Goal: Task Accomplishment & Management: Use online tool/utility

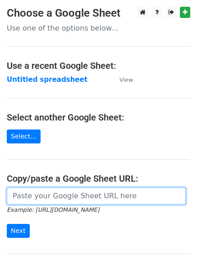
click at [35, 194] on input "url" at bounding box center [96, 196] width 179 height 17
paste input "[URL][DOMAIN_NAME]"
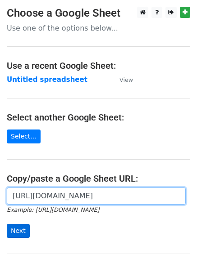
type input "[URL][DOMAIN_NAME]"
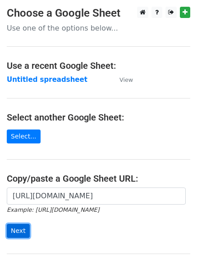
scroll to position [0, 0]
click at [18, 231] on input "Next" at bounding box center [18, 231] width 23 height 14
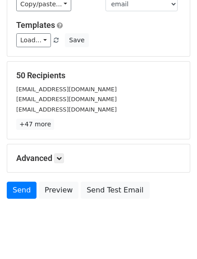
scroll to position [113, 0]
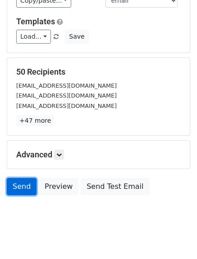
click at [21, 187] on link "Send" at bounding box center [22, 186] width 30 height 17
